Goal: Task Accomplishment & Management: Complete application form

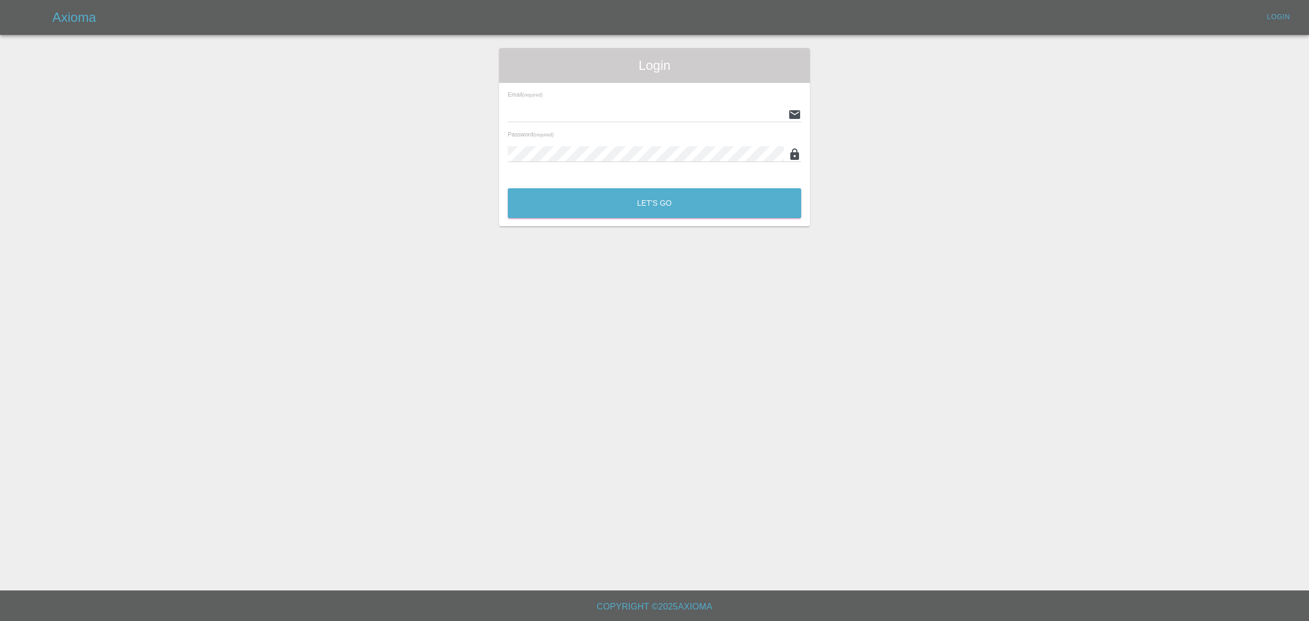
type input "[EMAIL_ADDRESS][DOMAIN_NAME]"
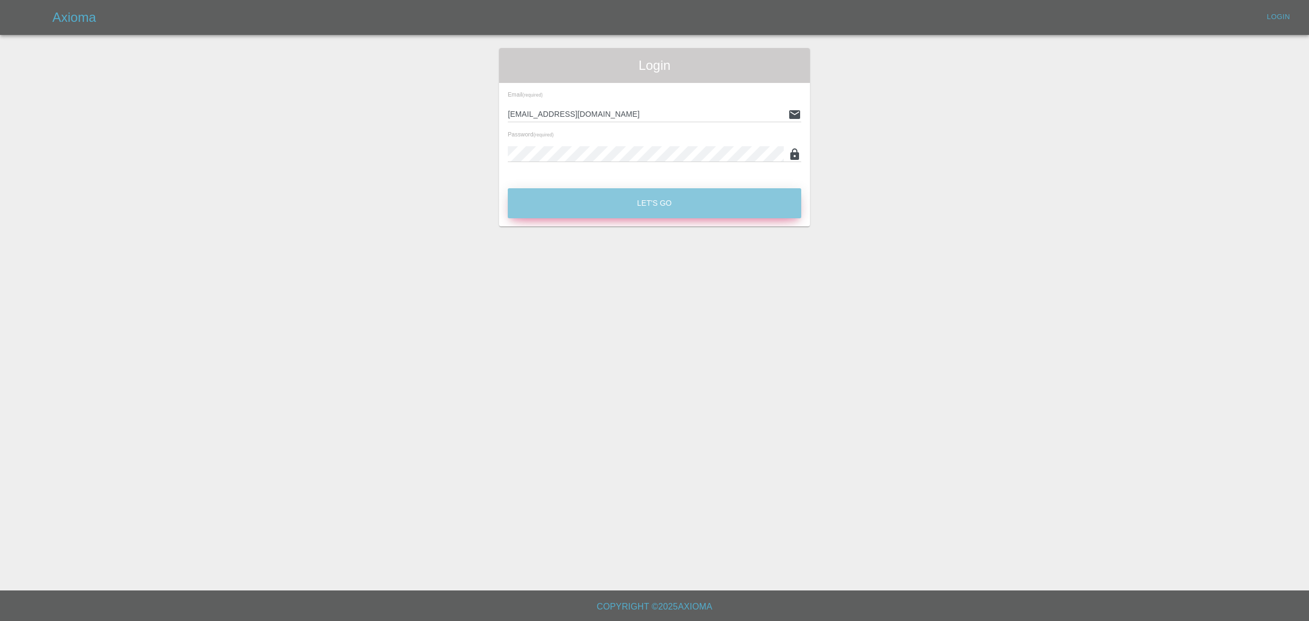
click at [676, 208] on button "Let's Go" at bounding box center [654, 203] width 293 height 30
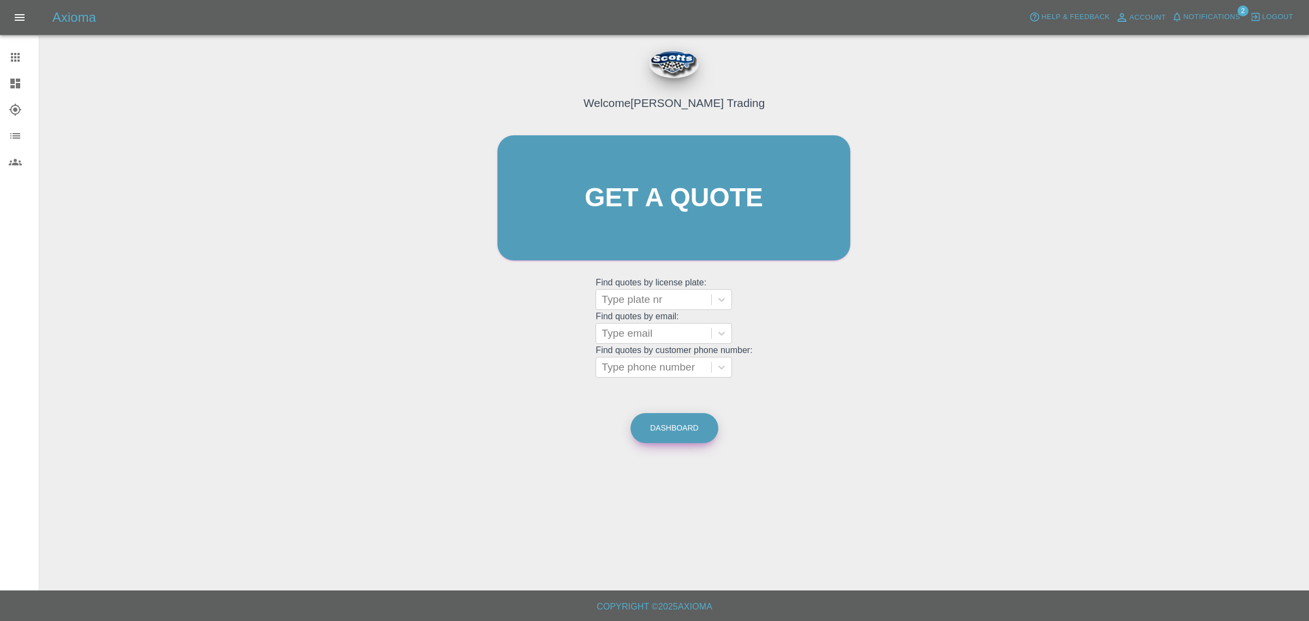
click at [663, 429] on link "Dashboard" at bounding box center [674, 428] width 88 height 30
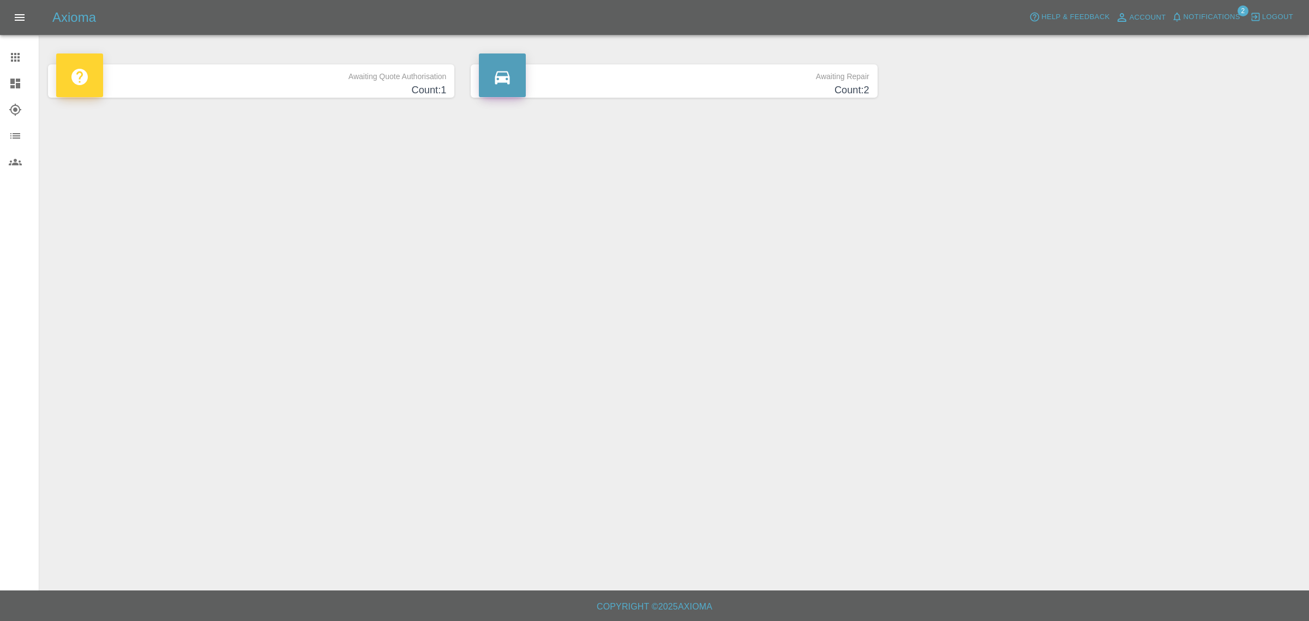
click at [254, 89] on h4 "Count: 1" at bounding box center [251, 90] width 390 height 15
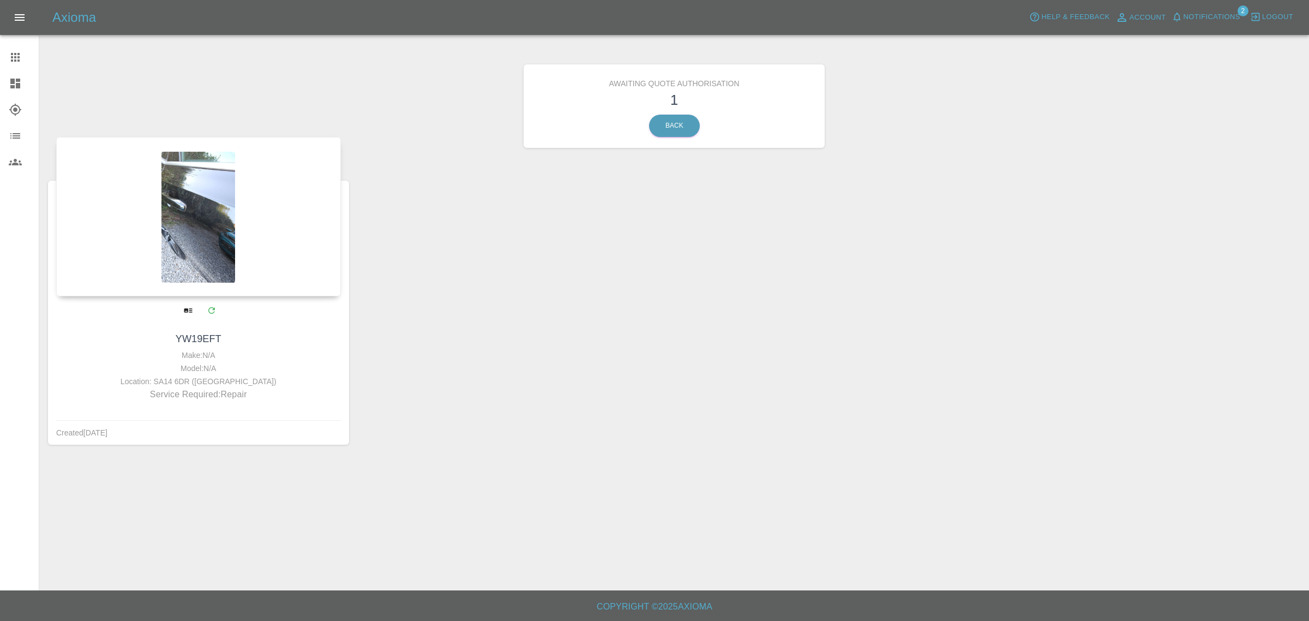
click at [238, 221] on div at bounding box center [198, 216] width 285 height 159
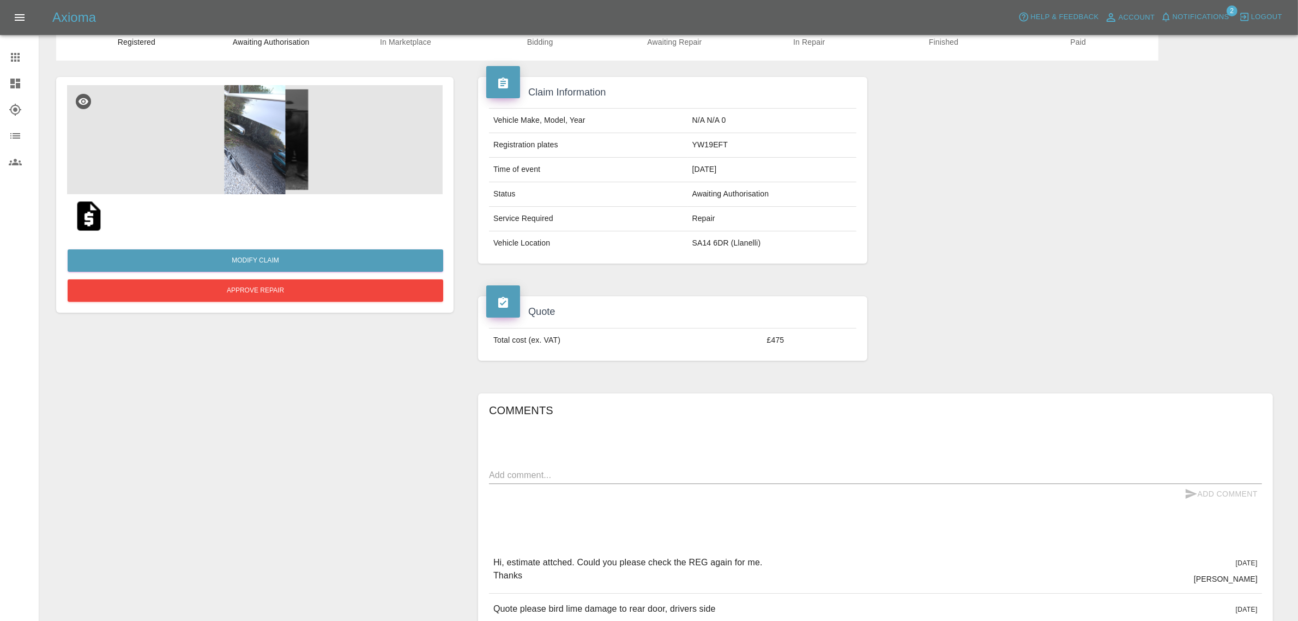
scroll to position [68, 0]
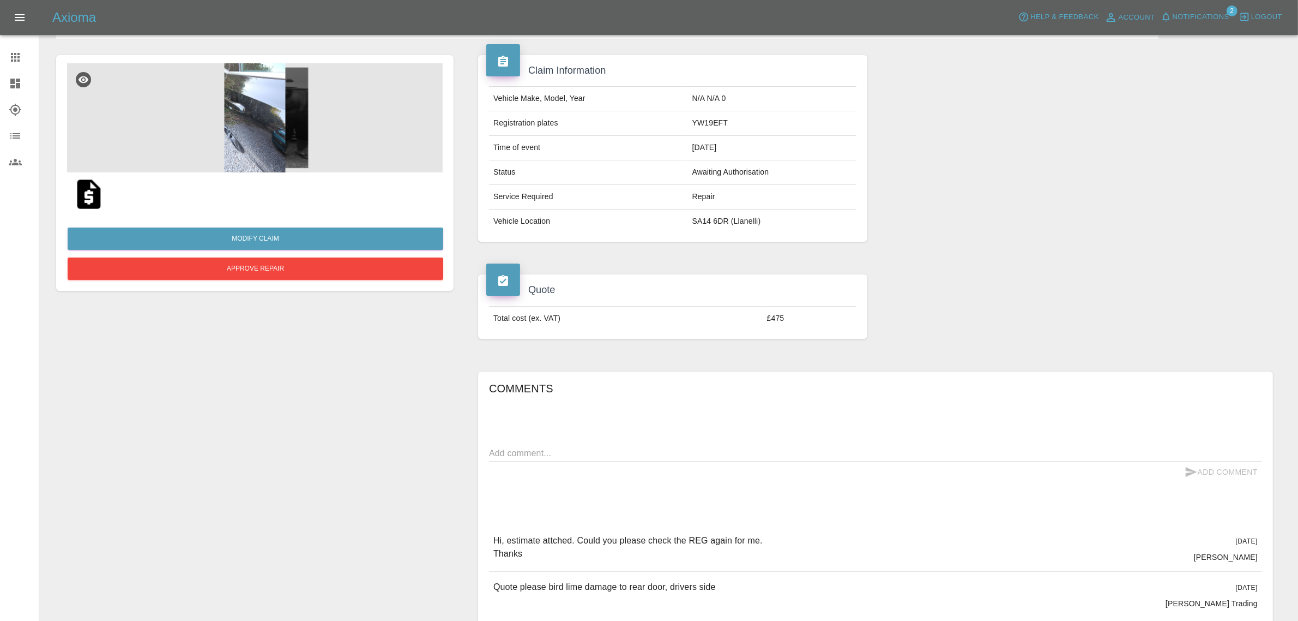
click at [585, 453] on textarea at bounding box center [875, 453] width 773 height 13
click at [557, 451] on textarea "Vehicle has persoal plate T800LMA" at bounding box center [875, 453] width 773 height 13
type textarea "Vehicle has personal plate T800LMA"
click at [640, 446] on div "Vehicle has personal plate T800LMA x" at bounding box center [875, 452] width 773 height 17
click at [1219, 472] on button "Add Comment" at bounding box center [1222, 472] width 82 height 20
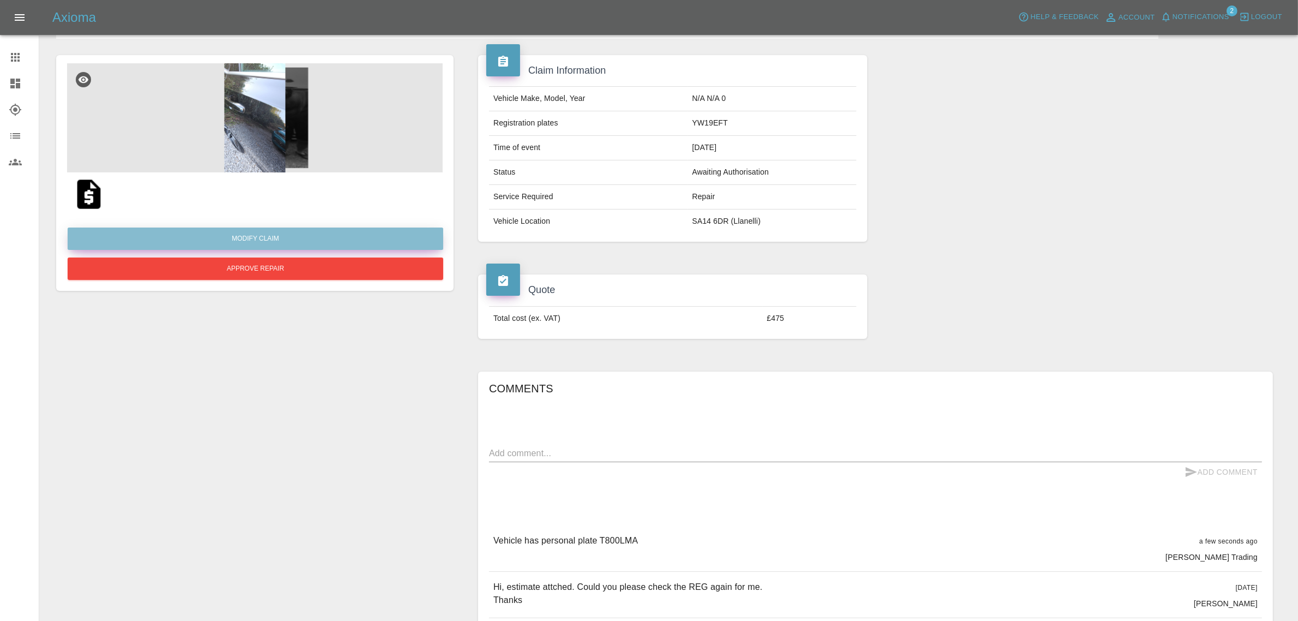
click at [248, 239] on link "Modify Claim" at bounding box center [256, 238] width 376 height 22
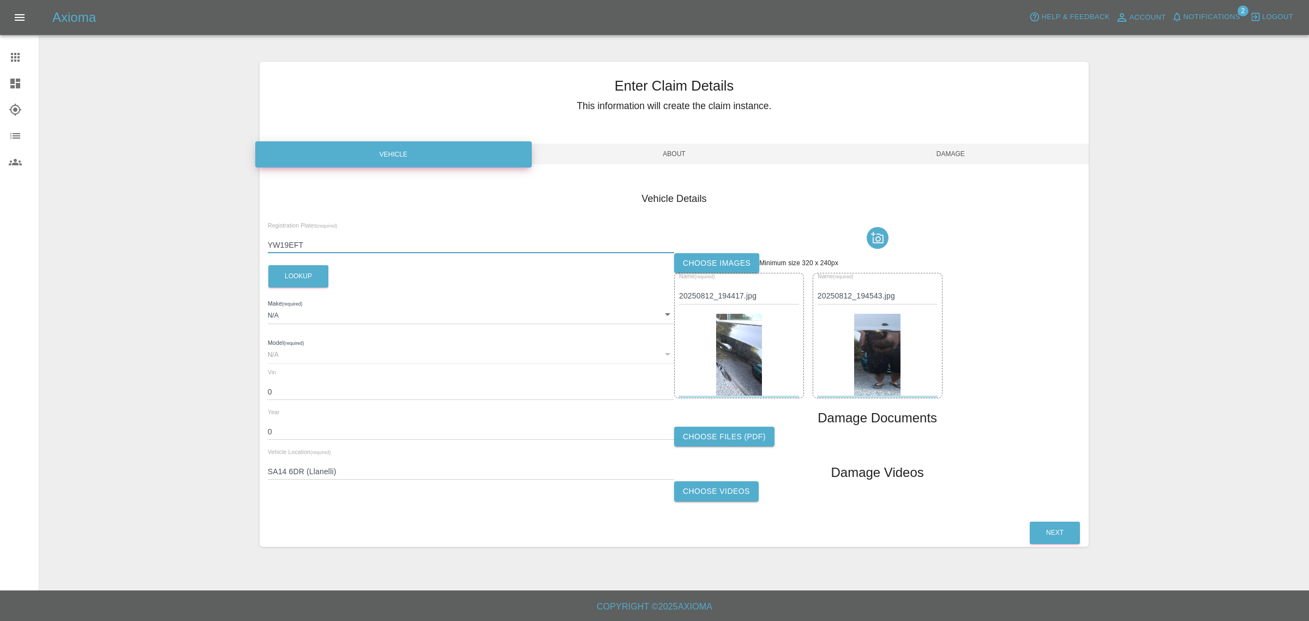
drag, startPoint x: 322, startPoint y: 241, endPoint x: 251, endPoint y: 242, distance: 70.9
click at [251, 242] on div "Enter Claim Details This information will create the claim instance. Vehicle Ab…" at bounding box center [674, 304] width 846 height 512
type input "T800LMA"
click at [1030, 521] on button "Next" at bounding box center [1055, 532] width 50 height 22
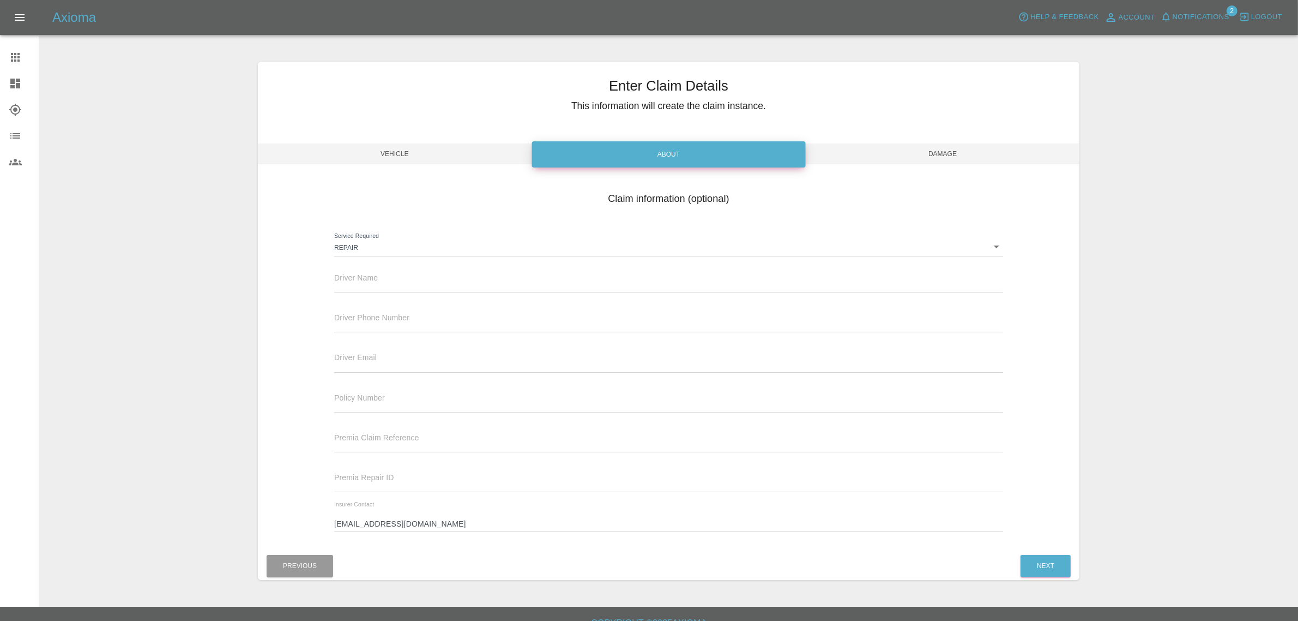
click at [382, 159] on span "Vehicle" at bounding box center [395, 153] width 274 height 21
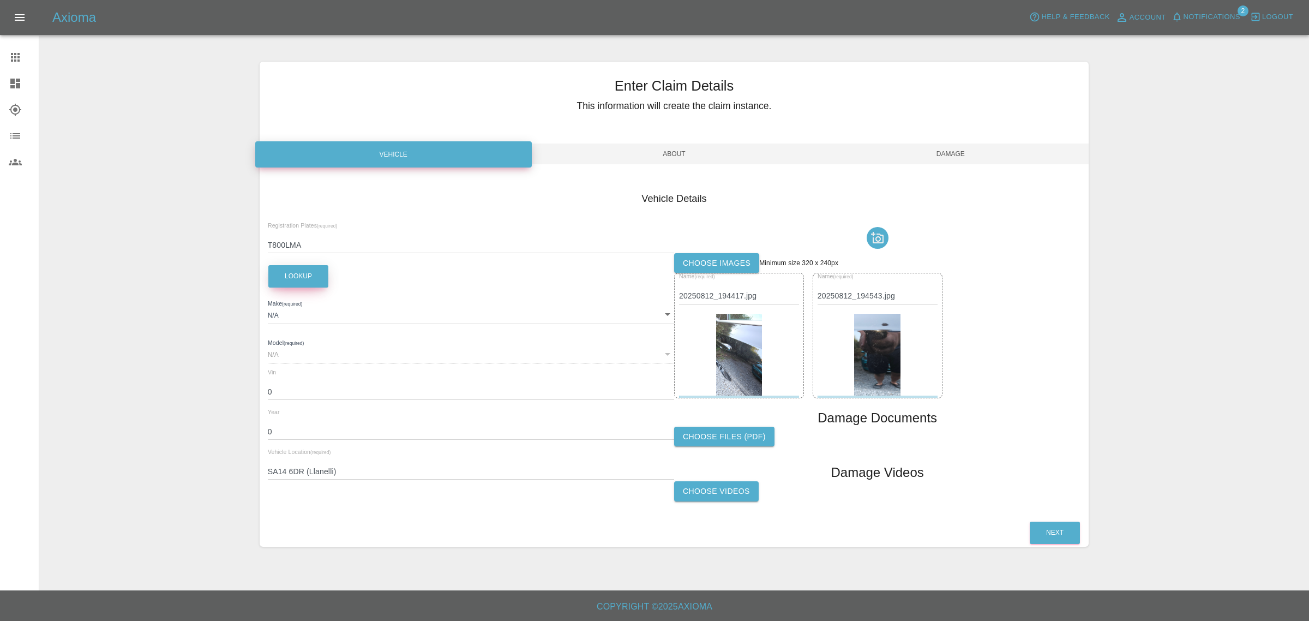
click at [306, 286] on button "Lookup" at bounding box center [298, 276] width 60 height 22
click at [306, 276] on button "Lookup" at bounding box center [298, 276] width 60 height 22
type input "VOLVO"
type input "S90"
type input "[VEHICLE_IDENTIFICATION_NUMBER]"
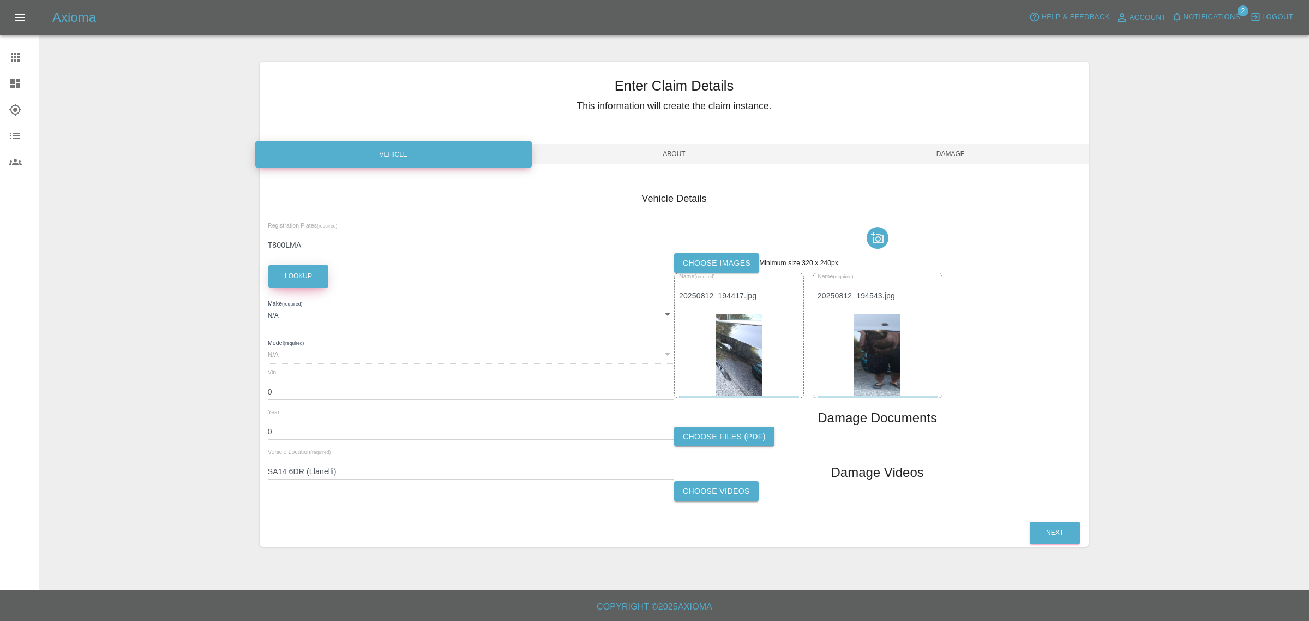
type input "2019"
click at [1054, 534] on button "Next" at bounding box center [1055, 532] width 50 height 22
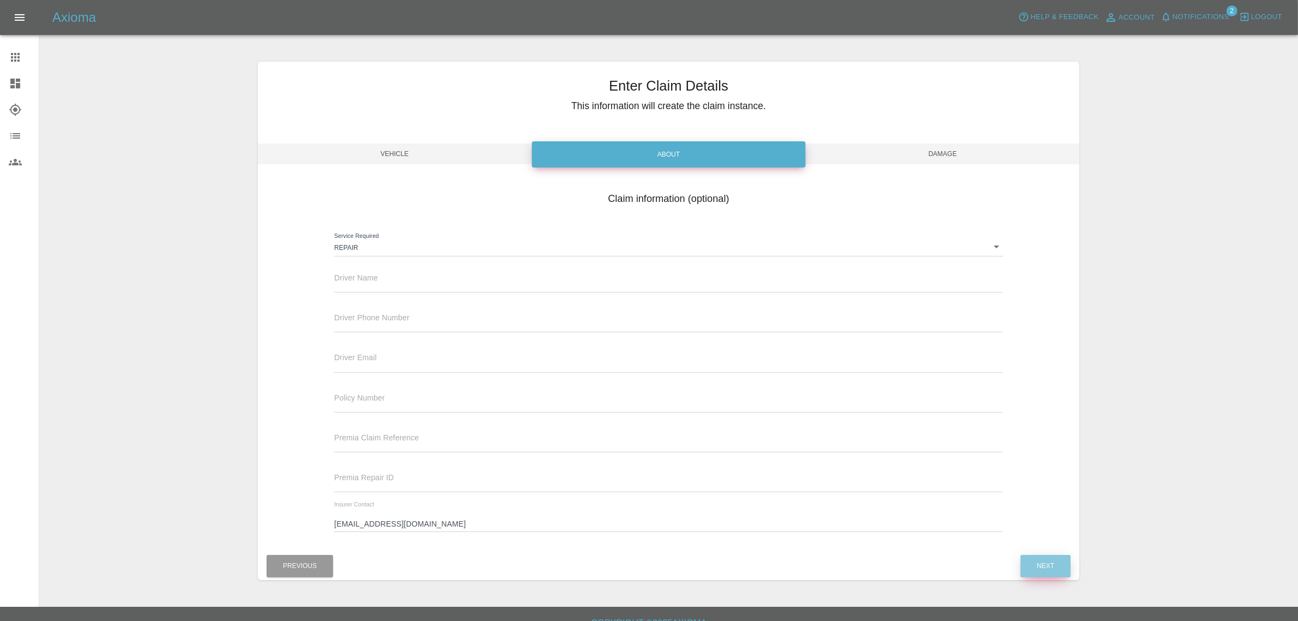
click at [1044, 563] on button "Next" at bounding box center [1046, 566] width 50 height 22
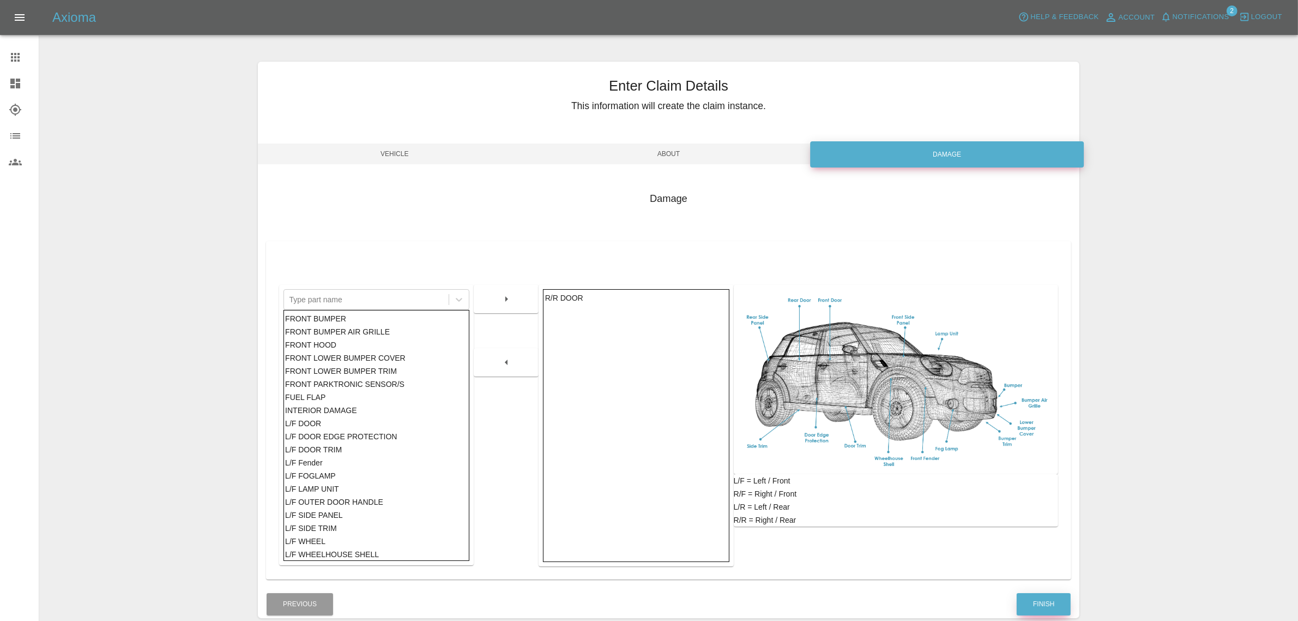
click at [1039, 600] on button "Finish" at bounding box center [1044, 604] width 54 height 22
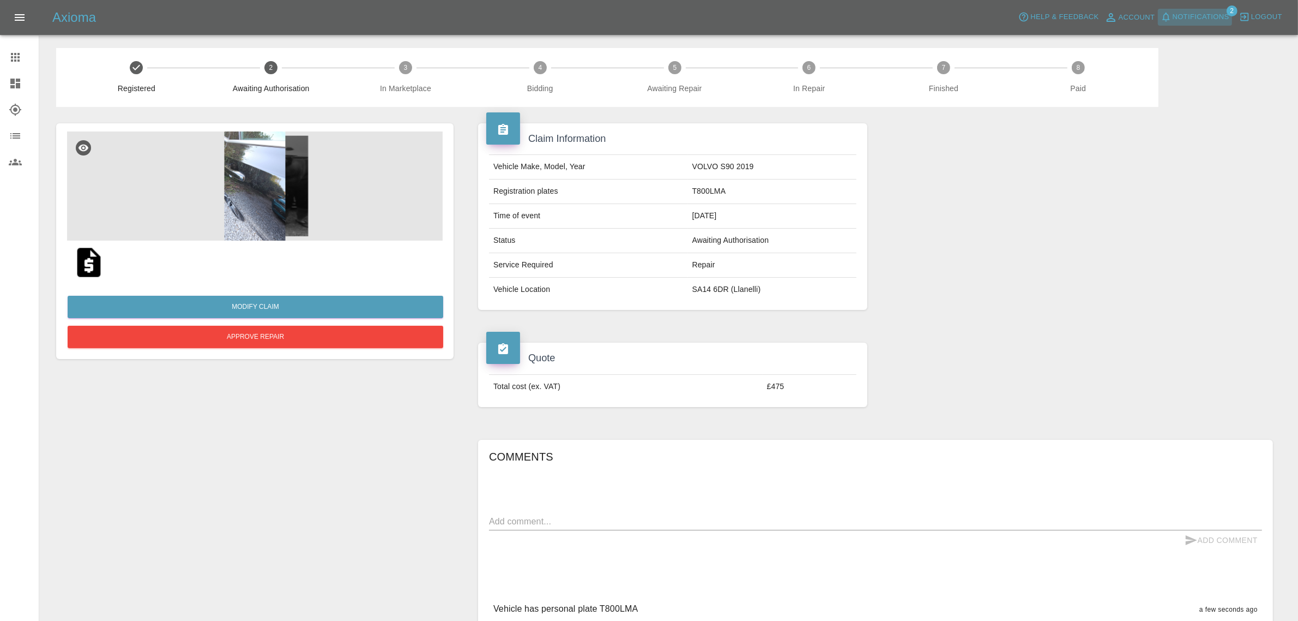
click at [1205, 17] on span "Notifications" at bounding box center [1201, 17] width 57 height 13
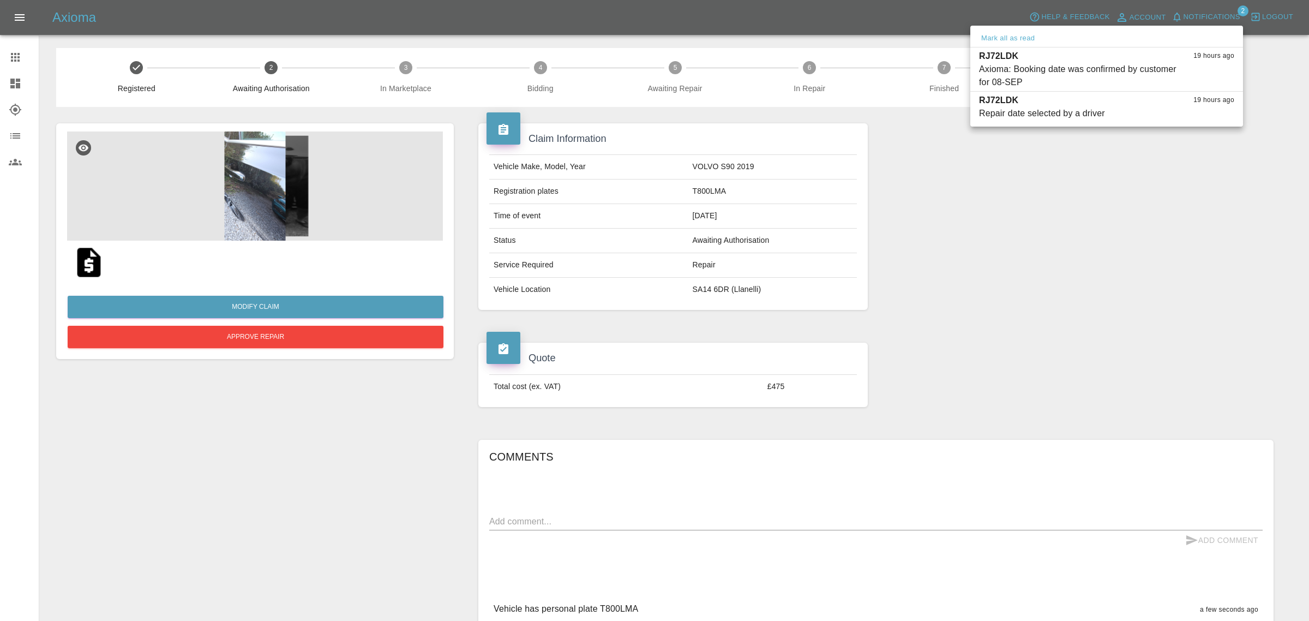
click at [1276, 15] on div at bounding box center [654, 310] width 1309 height 621
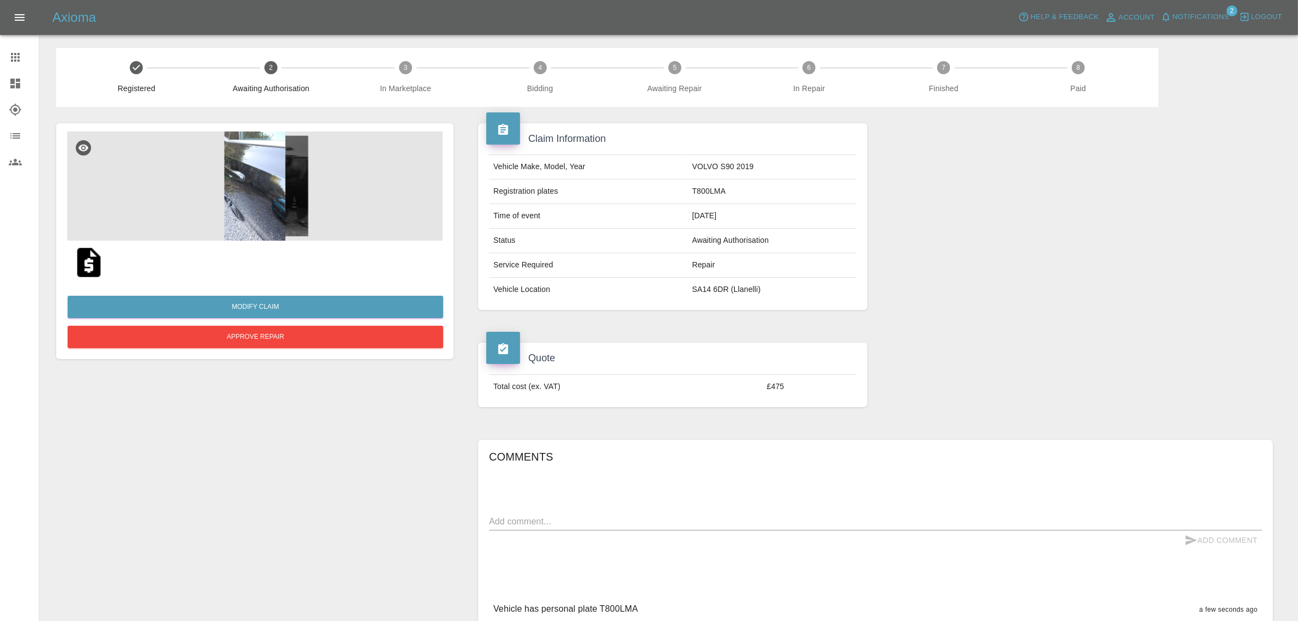
click at [1260, 18] on span "Logout" at bounding box center [1267, 17] width 31 height 13
